Goal: Find specific fact: Find specific fact

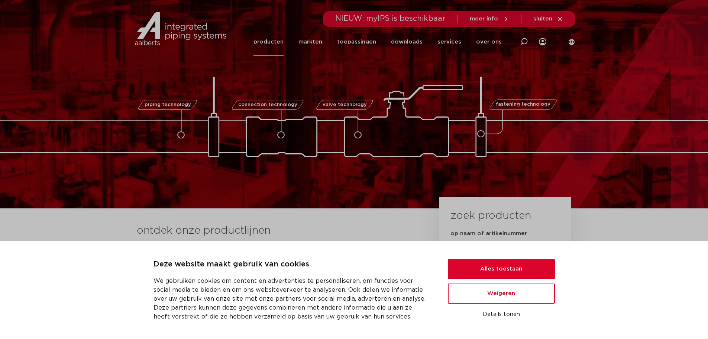
click at [276, 41] on link "producten" at bounding box center [269, 42] width 30 height 29
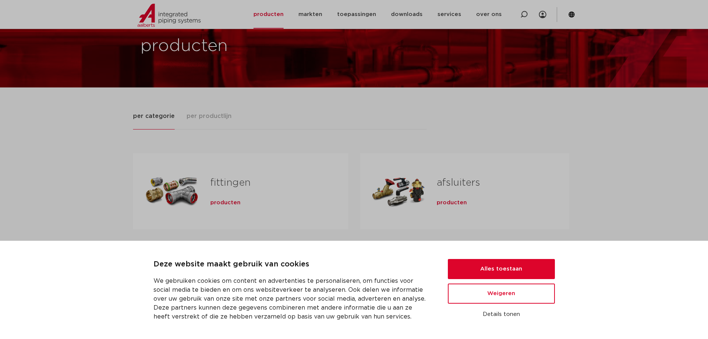
scroll to position [112, 0]
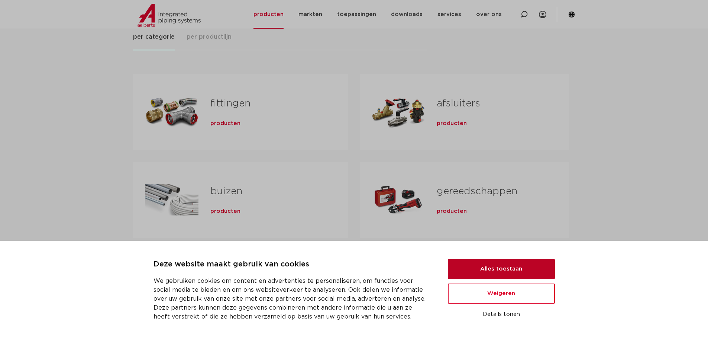
click at [505, 268] on button "Alles toestaan" at bounding box center [501, 269] width 107 height 20
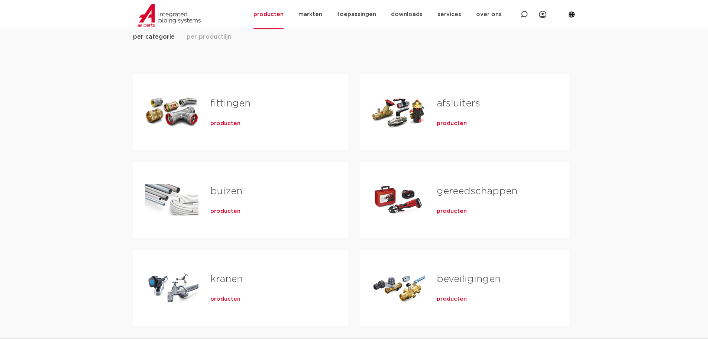
scroll to position [0, 0]
click at [229, 125] on span "producten" at bounding box center [225, 123] width 30 height 7
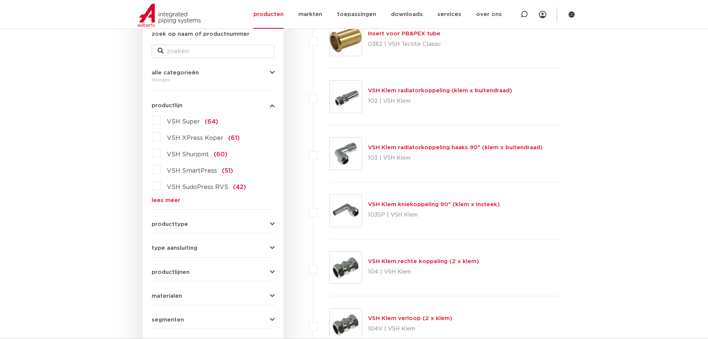
scroll to position [186, 0]
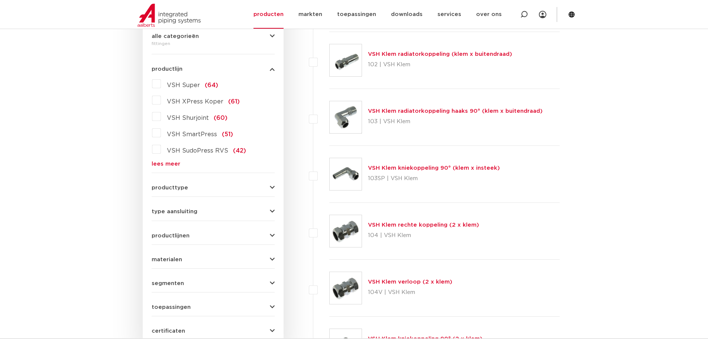
click at [161, 100] on label "VSH XPress Koper (61)" at bounding box center [200, 100] width 79 height 12
click at [0, 0] on input "VSH XPress Koper (61)" at bounding box center [0, 0] width 0 height 0
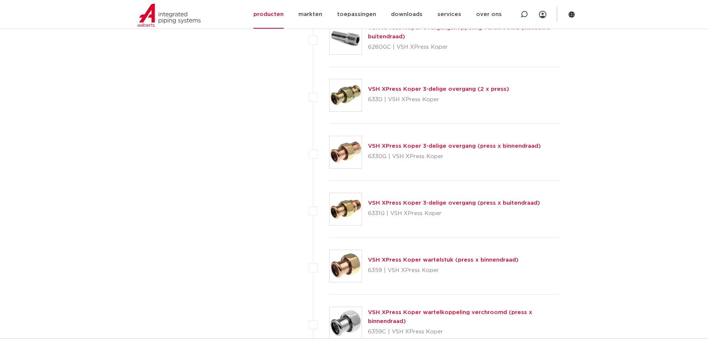
scroll to position [967, 0]
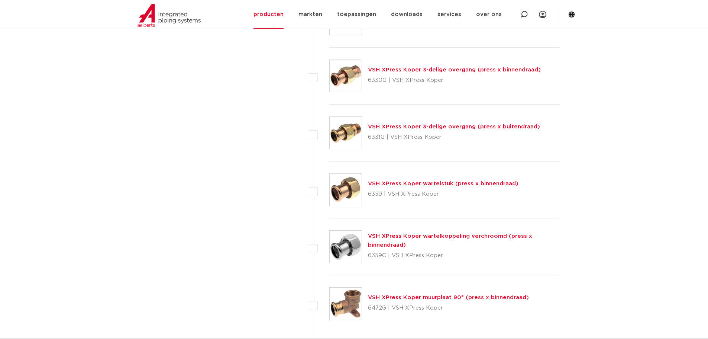
click at [379, 183] on link "VSH XPress Koper wartelstuk (press x binnendraad)" at bounding box center [443, 184] width 151 height 6
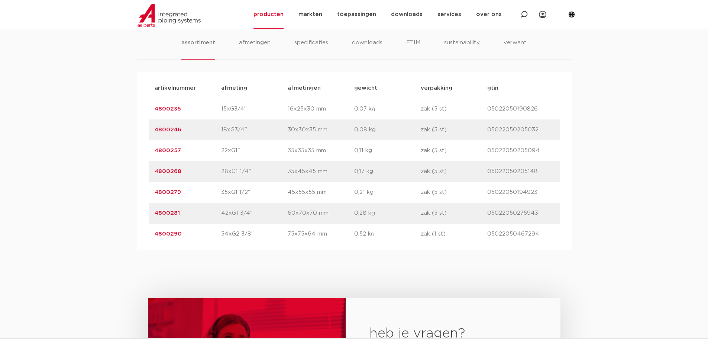
scroll to position [483, 0]
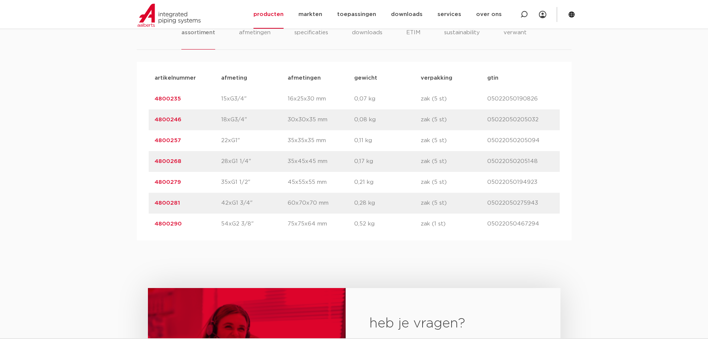
click at [167, 161] on link "4800268" at bounding box center [168, 161] width 27 height 6
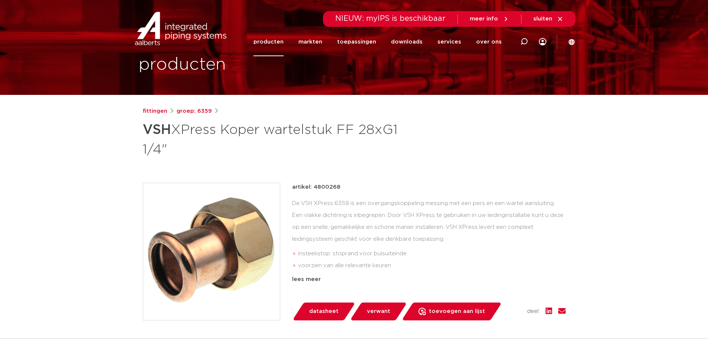
scroll to position [37, 0]
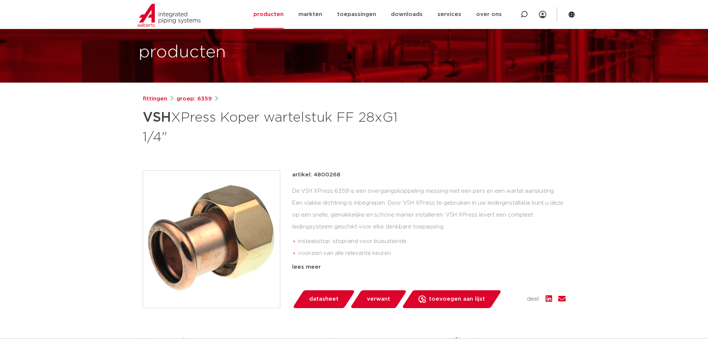
drag, startPoint x: 313, startPoint y: 174, endPoint x: 354, endPoint y: 174, distance: 40.9
click at [354, 174] on div "artikel: 4800268" at bounding box center [429, 174] width 274 height 9
copy p "4800268"
